Goal: Check status: Check status

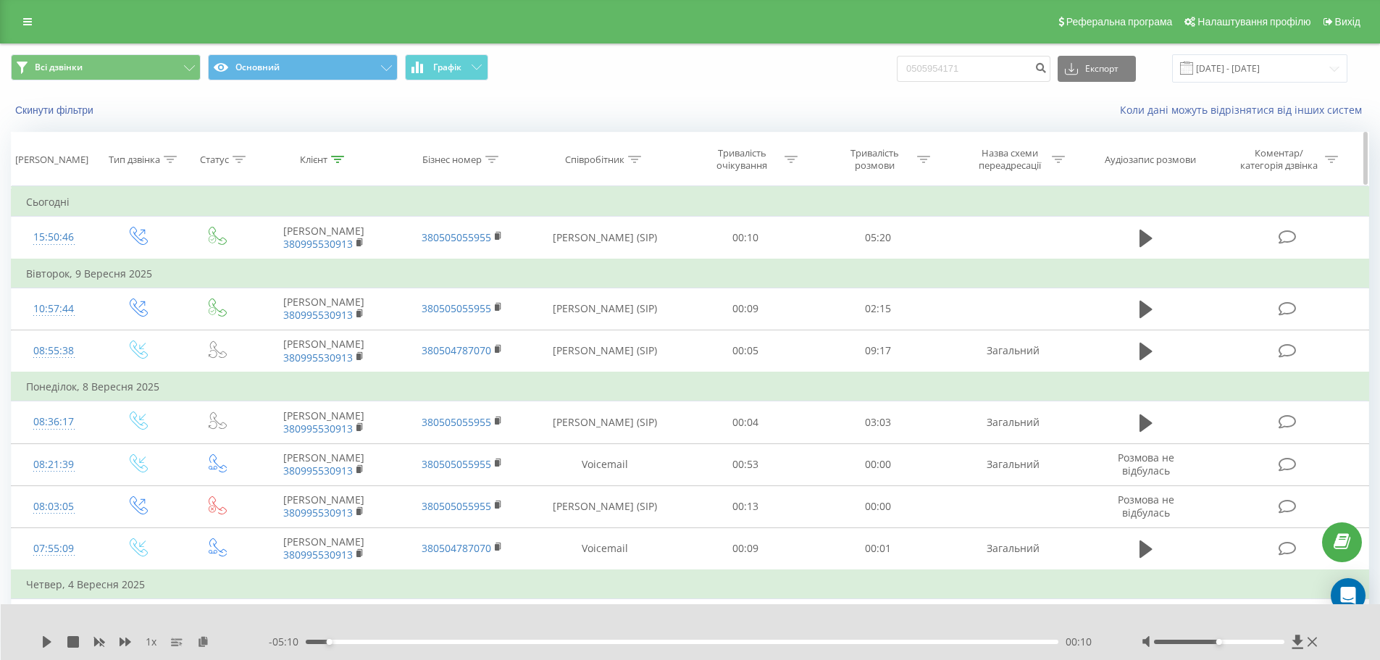
type input "0505954171"
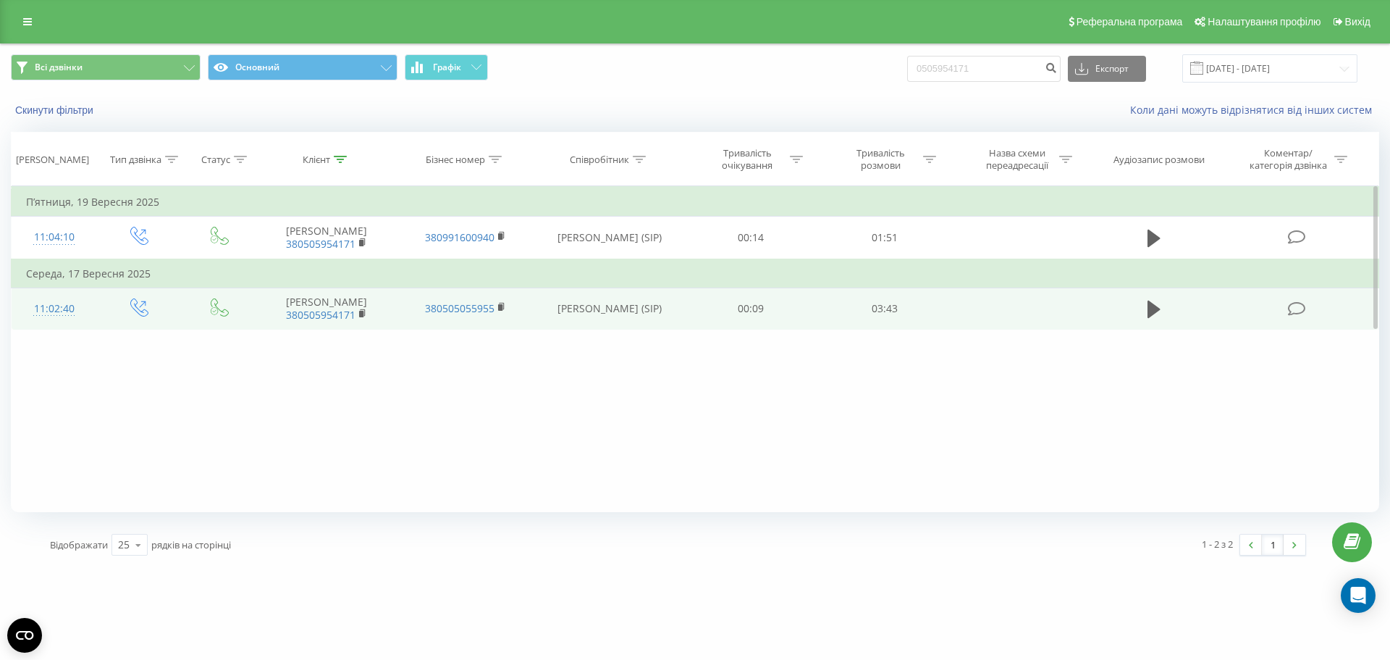
click at [1141, 314] on td at bounding box center [1155, 309] width 128 height 42
click at [1154, 311] on icon at bounding box center [1154, 309] width 13 height 17
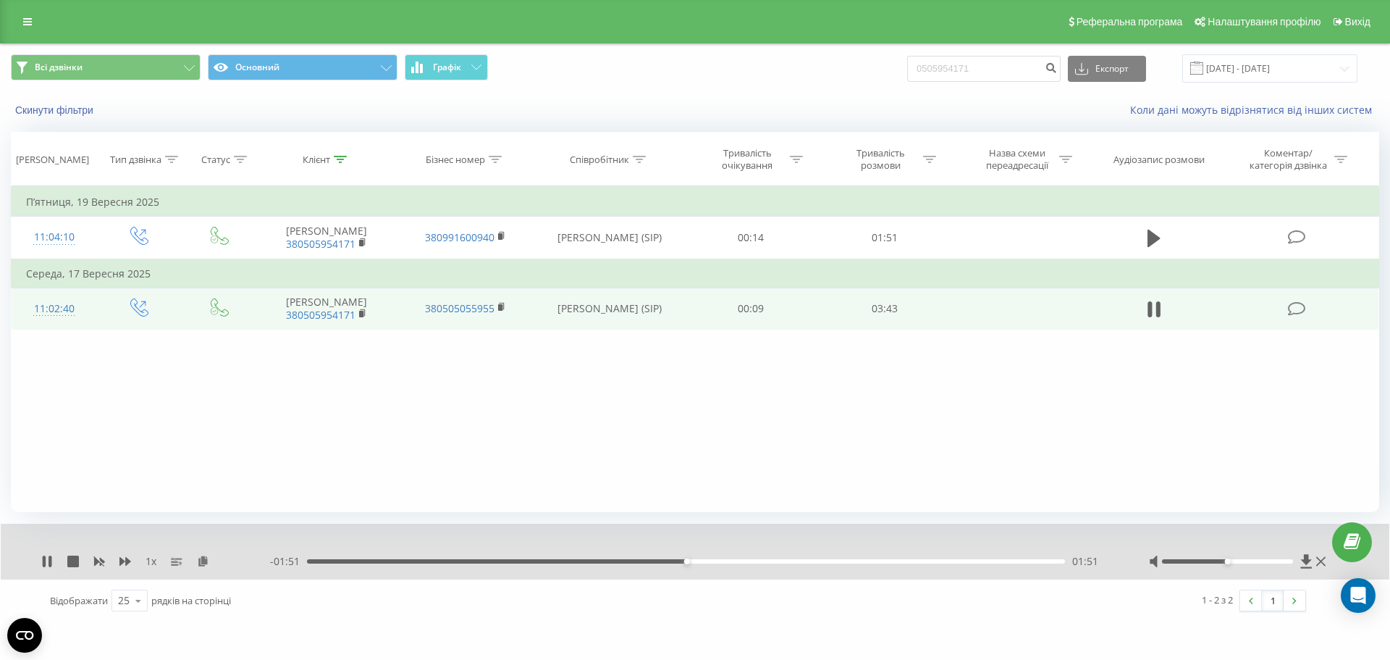
click at [699, 562] on div "01:51" at bounding box center [686, 561] width 758 height 4
click at [712, 563] on div "01:59" at bounding box center [686, 561] width 758 height 4
click at [722, 562] on div "02:02" at bounding box center [686, 561] width 758 height 4
click at [730, 562] on div "02:02" at bounding box center [686, 561] width 758 height 4
click at [740, 562] on div "02:05" at bounding box center [686, 561] width 758 height 4
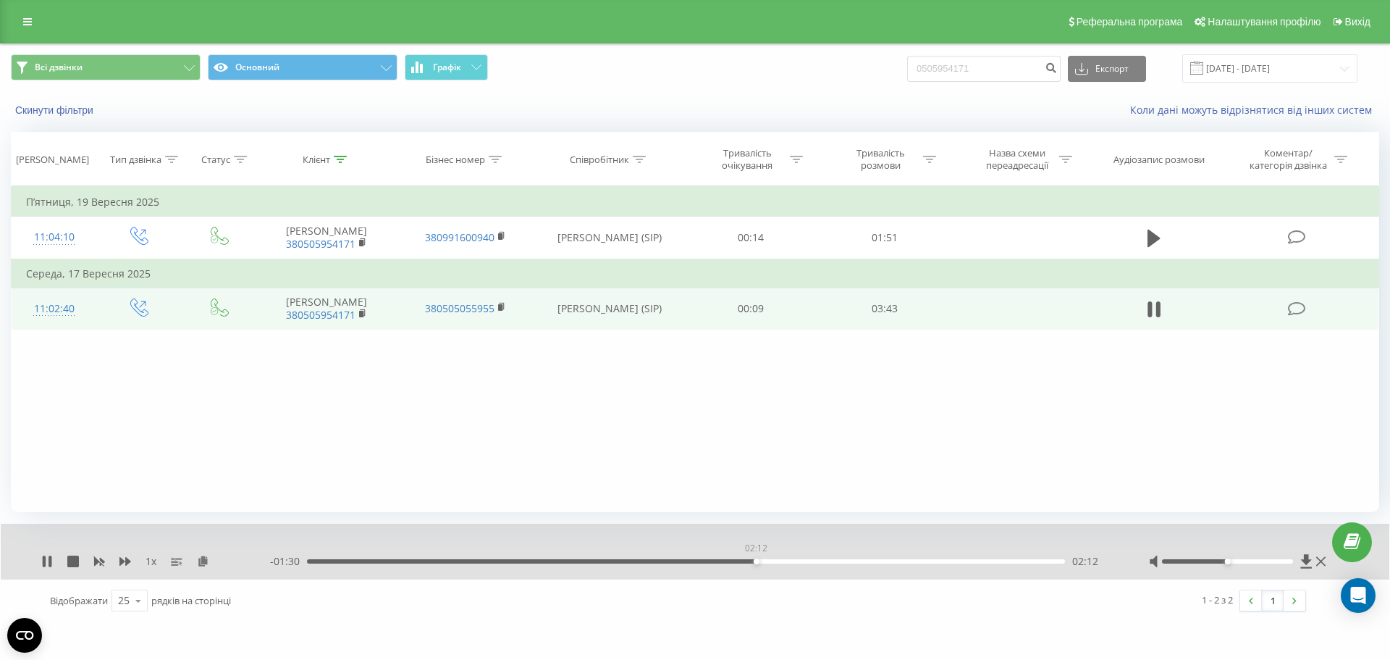
click at [756, 562] on div "02:12" at bounding box center [686, 561] width 758 height 4
click at [765, 561] on div "02:15" at bounding box center [686, 561] width 758 height 4
click at [773, 561] on div "02:17" at bounding box center [686, 561] width 758 height 4
click at [781, 561] on div "02:19" at bounding box center [686, 561] width 758 height 4
click at [789, 561] on div "02:21" at bounding box center [686, 561] width 758 height 4
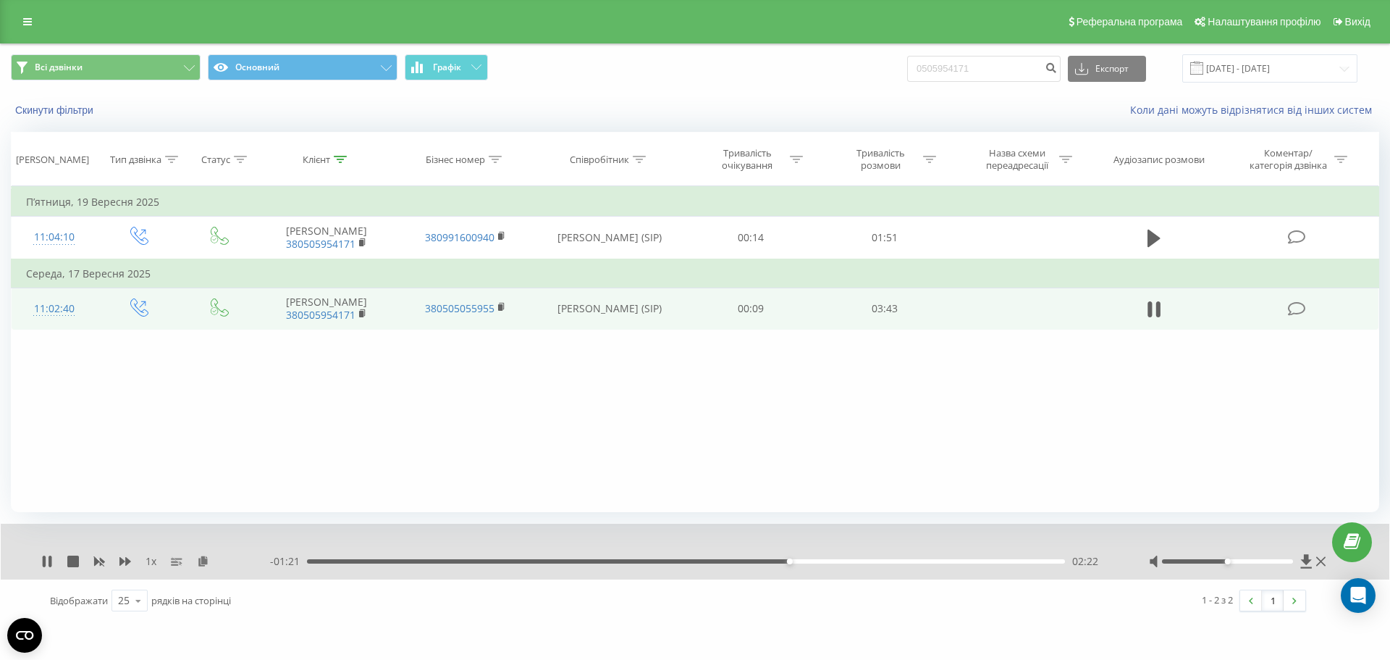
click at [802, 562] on div "02:22" at bounding box center [686, 561] width 758 height 4
click at [810, 561] on div "02:26" at bounding box center [686, 561] width 758 height 4
click at [821, 560] on div "02:28" at bounding box center [686, 561] width 758 height 4
click at [46, 561] on icon at bounding box center [47, 561] width 12 height 12
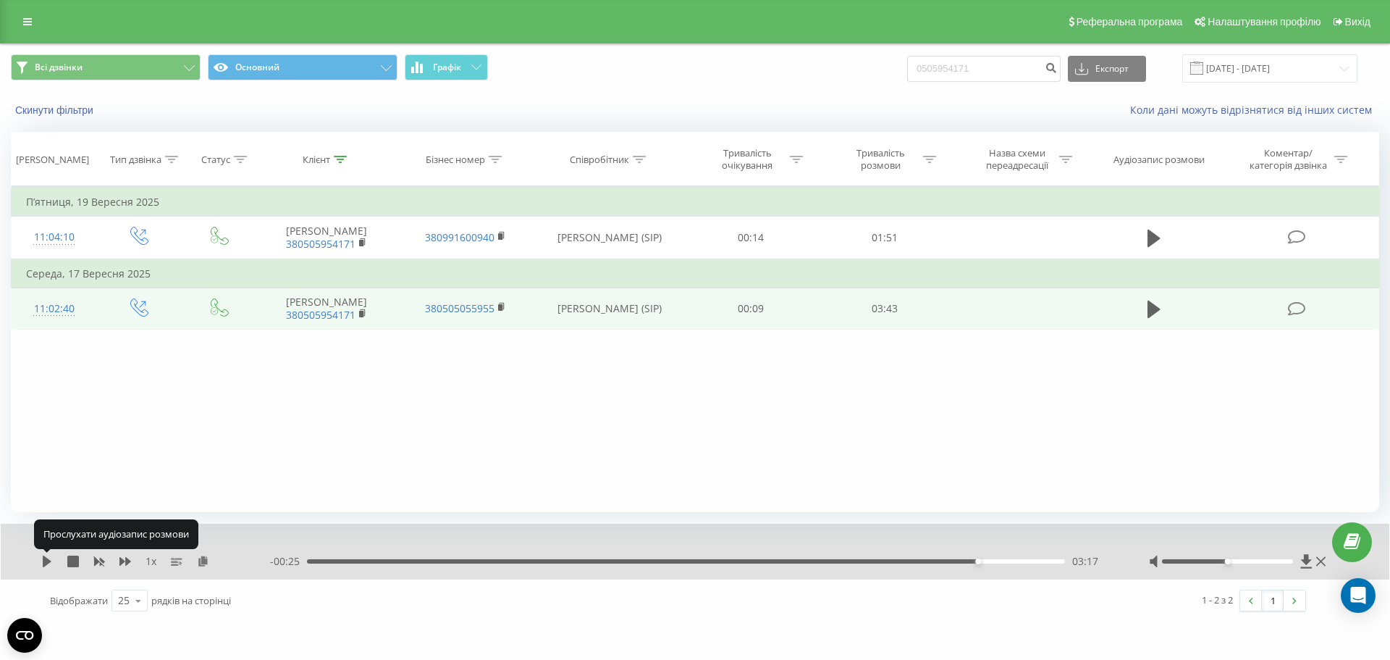
click at [46, 561] on icon at bounding box center [47, 561] width 9 height 12
click at [46, 561] on icon at bounding box center [47, 561] width 12 height 12
